Goal: Book appointment/travel/reservation

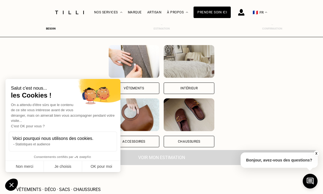
scroll to position [57, 0]
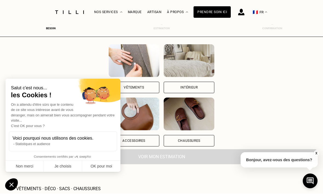
click at [299, 108] on div "Vêtements Intérieur Accessoires Chaussures" at bounding box center [162, 96] width 310 height 102
click at [107, 166] on button "OK pour moi" at bounding box center [101, 167] width 38 height 12
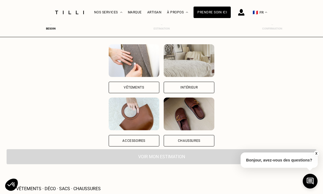
click at [113, 86] on div "Vêtements" at bounding box center [134, 88] width 51 height 12
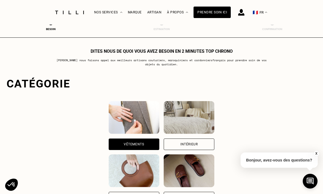
click at [214, 144] on div "Intérieur" at bounding box center [189, 145] width 51 height 12
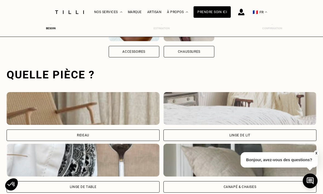
scroll to position [169, 0]
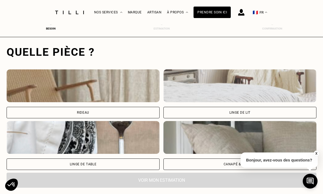
click at [122, 110] on div "Rideau" at bounding box center [83, 113] width 153 height 12
select select "FR"
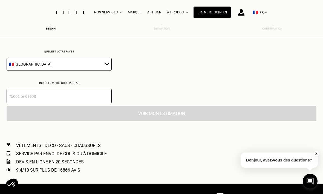
scroll to position [323, 0]
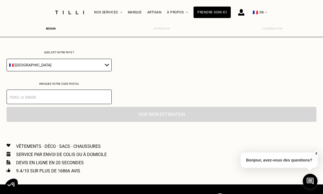
click at [88, 104] on input "number" at bounding box center [59, 97] width 105 height 15
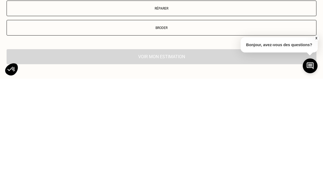
scroll to position [392, 0]
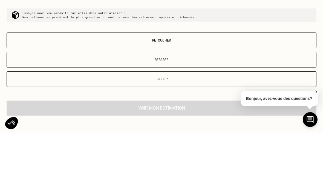
type input "57620"
click at [190, 94] on button "Retoucher" at bounding box center [162, 102] width 310 height 16
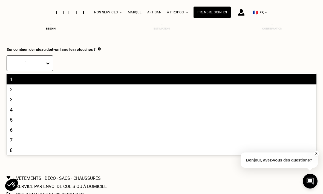
scroll to position [504, 0]
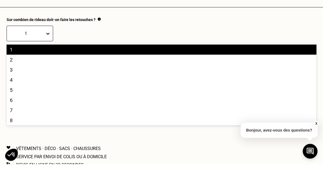
click at [35, 85] on div "2" at bounding box center [162, 90] width 310 height 10
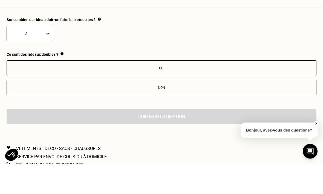
scroll to position [534, 0]
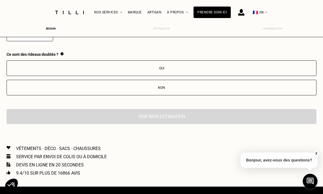
click at [160, 72] on button "Oui" at bounding box center [162, 69] width 310 height 16
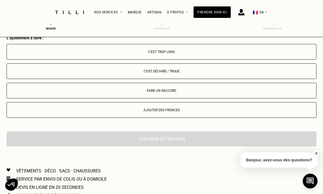
scroll to position [611, 0]
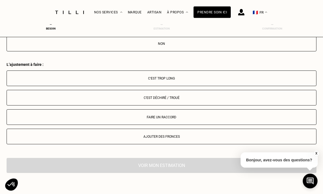
click at [193, 81] on div "C‘est trop long" at bounding box center [162, 79] width 304 height 4
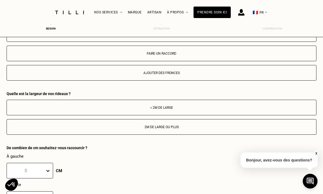
scroll to position [626, 0]
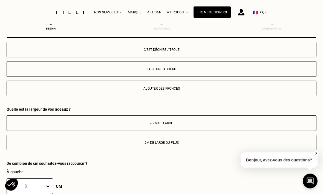
click at [195, 127] on button "< 2m de large" at bounding box center [162, 124] width 310 height 16
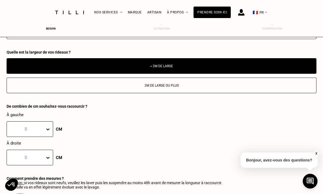
scroll to position [684, 0]
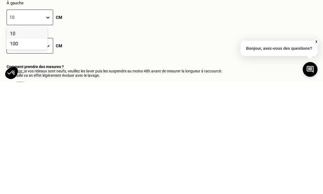
type input "10"
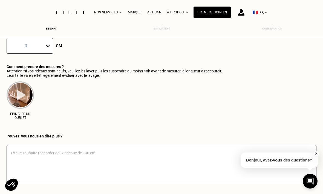
click at [101, 54] on div "À gauche 0 CM À droite 0 CM" at bounding box center [162, 27] width 310 height 53
click at [48, 27] on div "Besoin" at bounding box center [51, 28] width 22 height 3
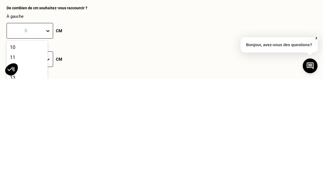
scroll to position [101, 0]
click at [29, 158] on div "10" at bounding box center [27, 163] width 41 height 10
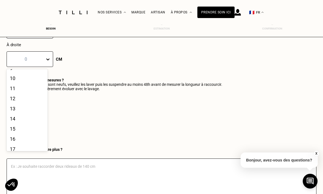
scroll to position [99, 0]
click at [24, 83] on div "10" at bounding box center [27, 78] width 41 height 10
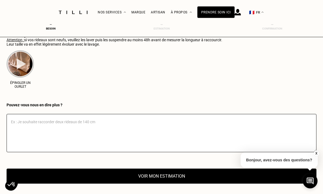
scroll to position [833, 0]
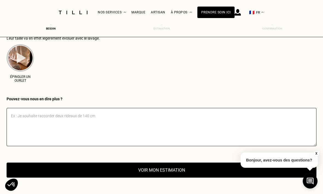
click at [162, 178] on button "Voir mon estimation" at bounding box center [162, 170] width 310 height 15
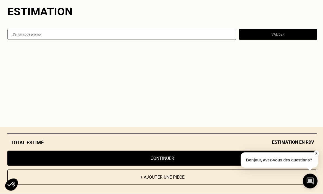
scroll to position [930, 0]
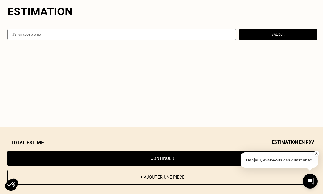
click at [318, 157] on button "X" at bounding box center [316, 154] width 5 height 6
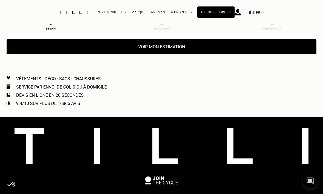
scroll to position [956, 0]
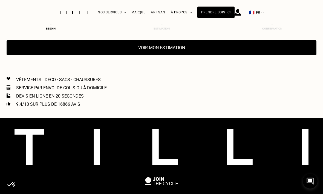
click at [181, 55] on button "Voir mon estimation" at bounding box center [162, 47] width 310 height 15
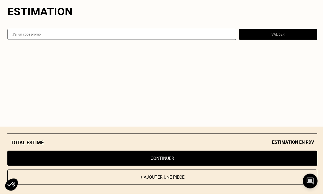
scroll to position [1064, 0]
